Goal: Use online tool/utility: Utilize a website feature to perform a specific function

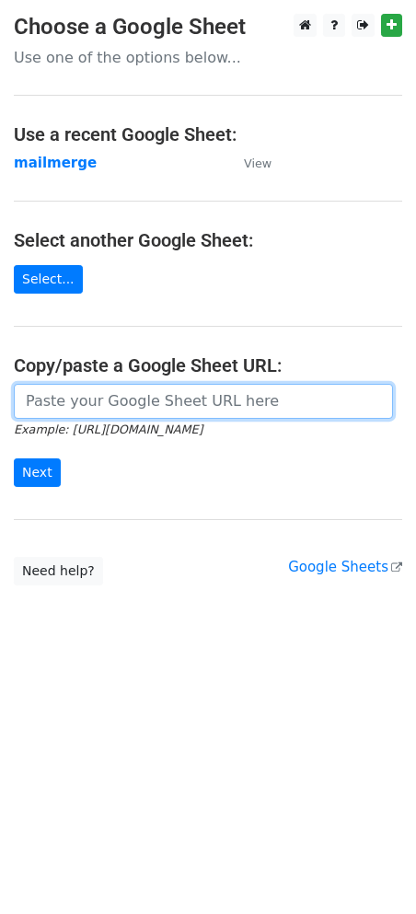
click at [135, 414] on input "url" at bounding box center [203, 401] width 379 height 35
paste input "[URL][DOMAIN_NAME]"
type input "[URL][DOMAIN_NAME]"
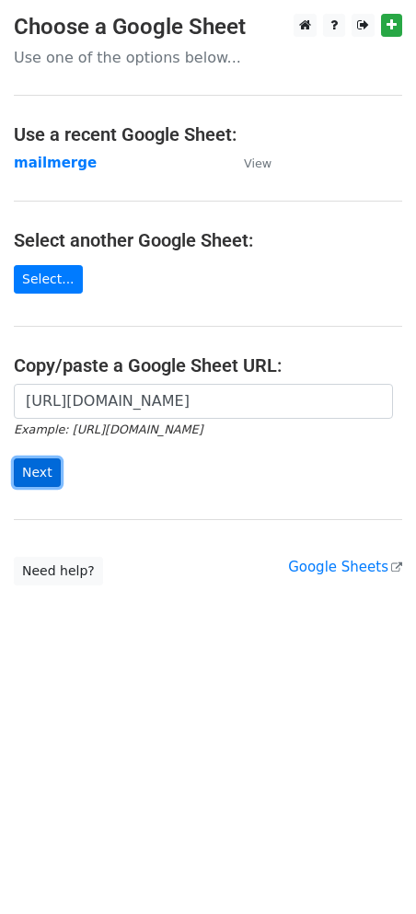
scroll to position [0, 0]
click at [40, 481] on input "Next" at bounding box center [37, 473] width 47 height 29
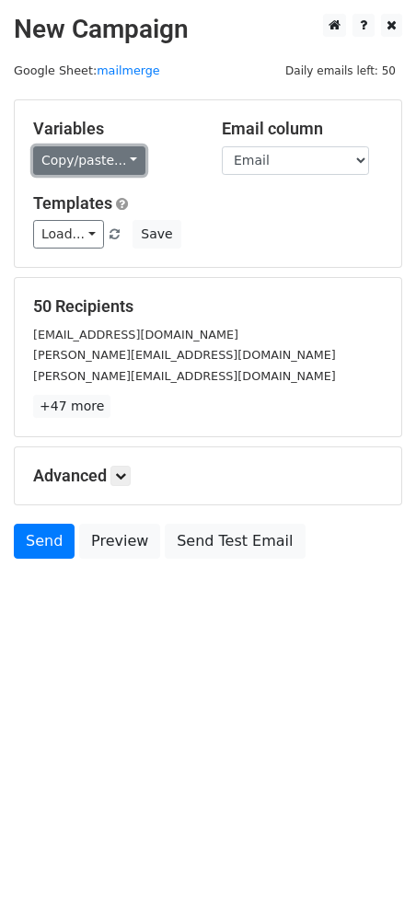
click at [89, 161] on link "Copy/paste..." at bounding box center [89, 160] width 112 height 29
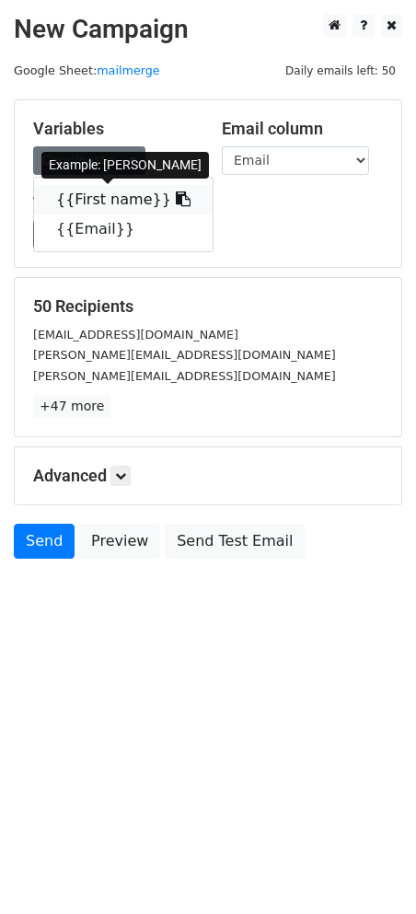
click at [98, 199] on link "{{First name}}" at bounding box center [123, 199] width 179 height 29
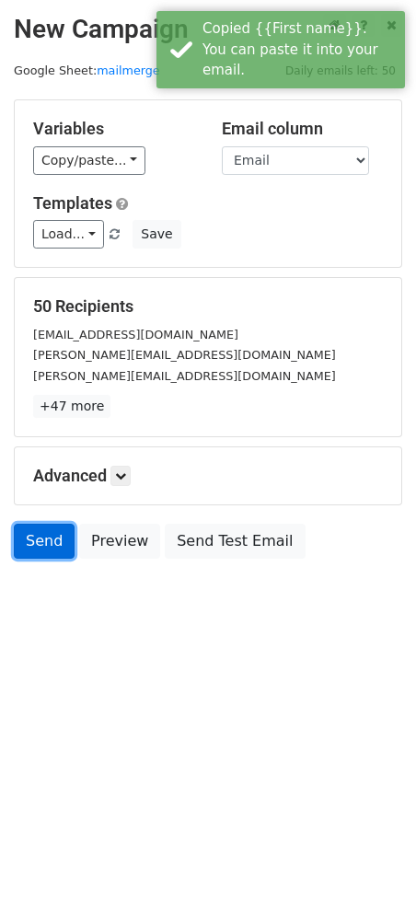
click at [42, 539] on link "Send" at bounding box center [44, 541] width 61 height 35
